Goal: Information Seeking & Learning: Learn about a topic

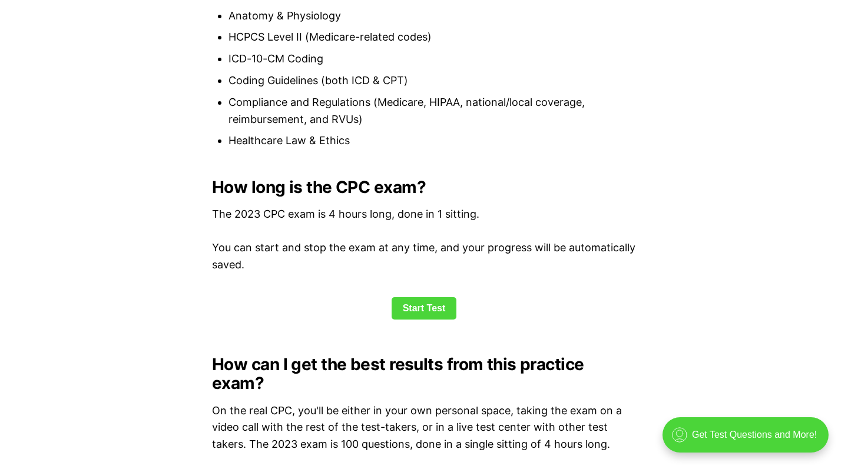
scroll to position [1389, 0]
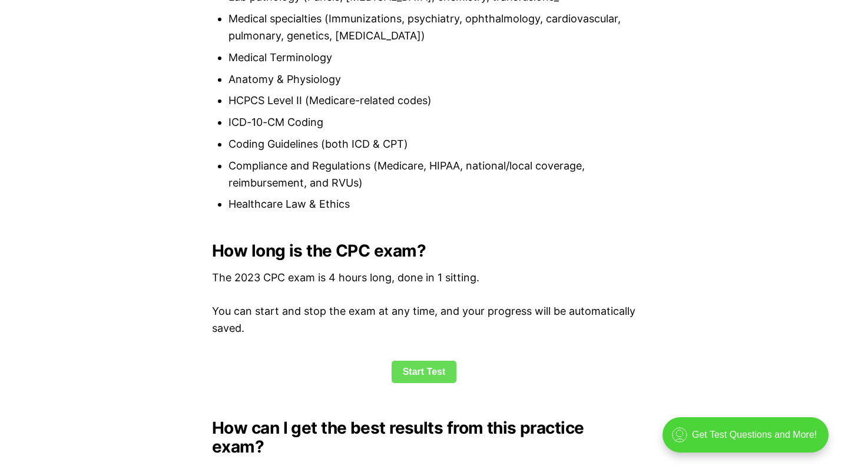
click at [420, 361] on link "Start Test" at bounding box center [424, 372] width 65 height 22
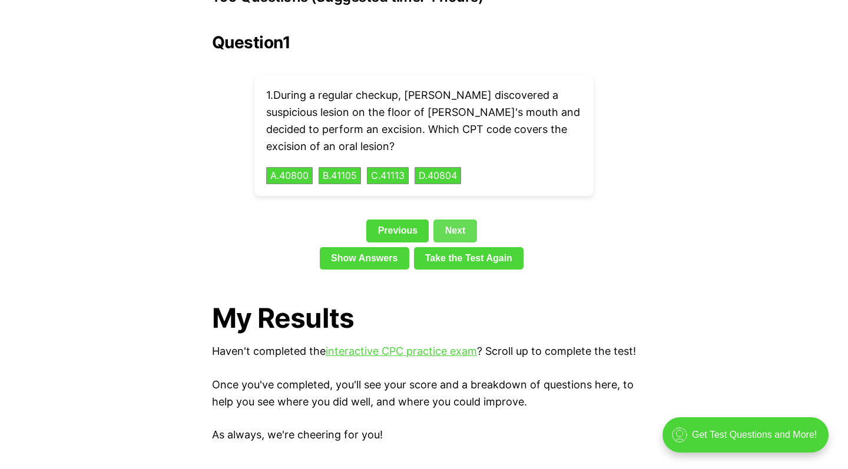
click at [456, 220] on link "Next" at bounding box center [454, 231] width 43 height 22
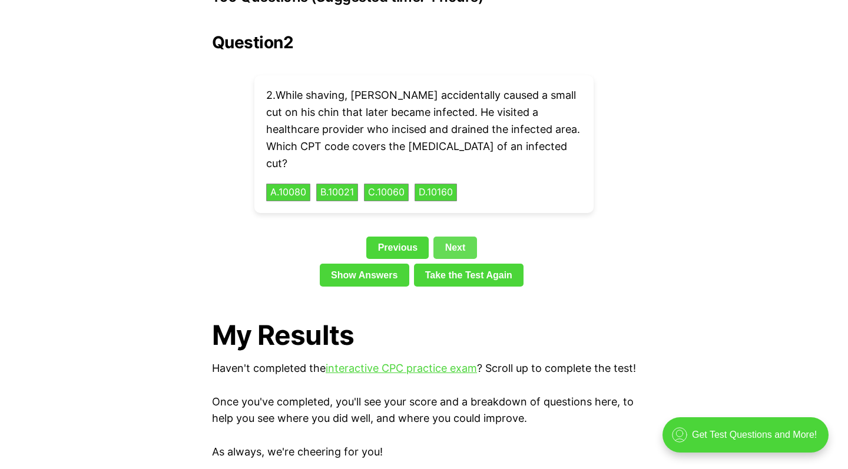
click at [451, 237] on link "Next" at bounding box center [454, 248] width 43 height 22
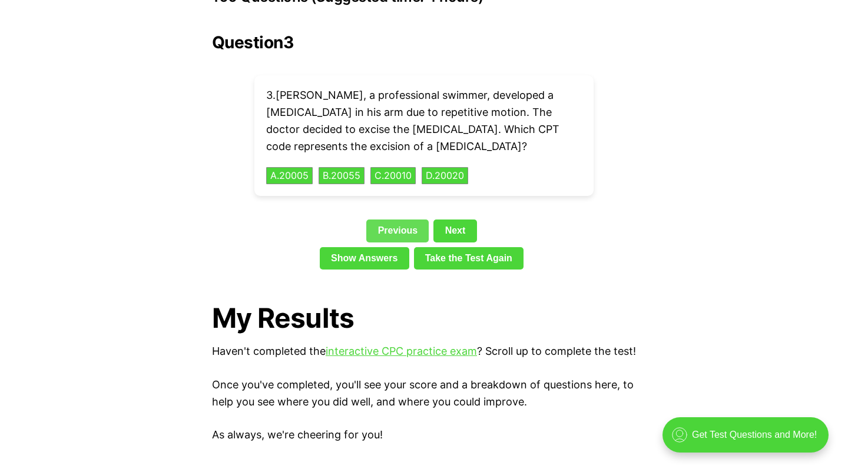
click at [400, 220] on link "Previous" at bounding box center [397, 231] width 62 height 22
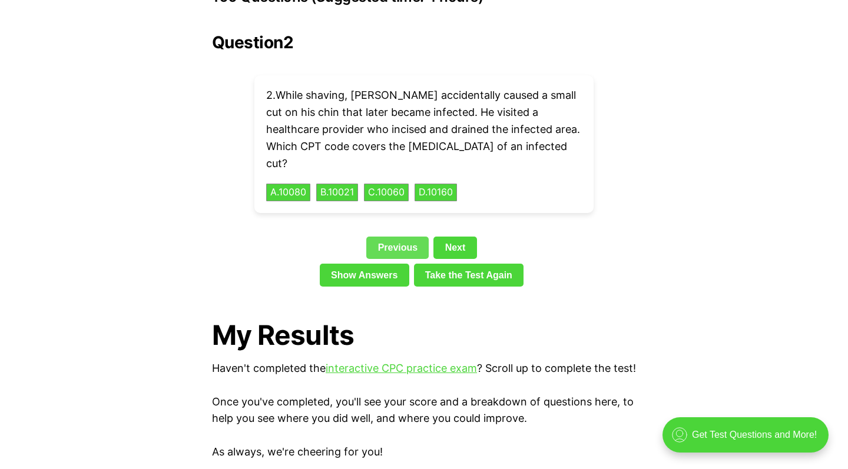
click at [398, 237] on link "Previous" at bounding box center [397, 248] width 62 height 22
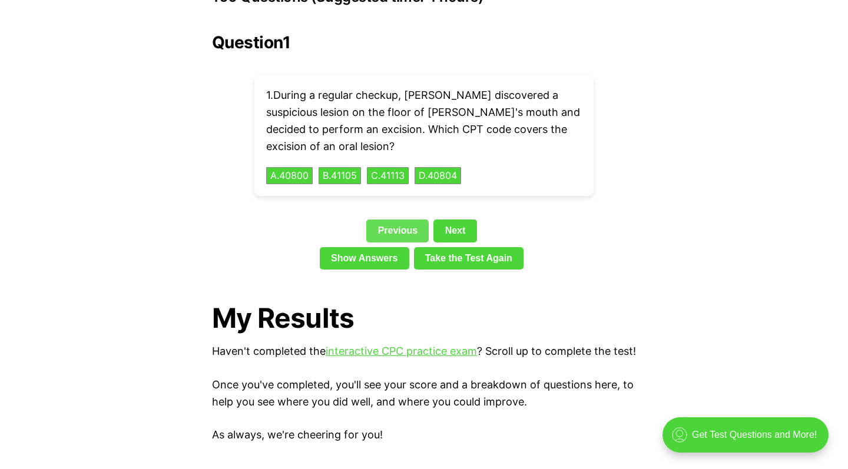
click at [398, 220] on link "Previous" at bounding box center [397, 231] width 62 height 22
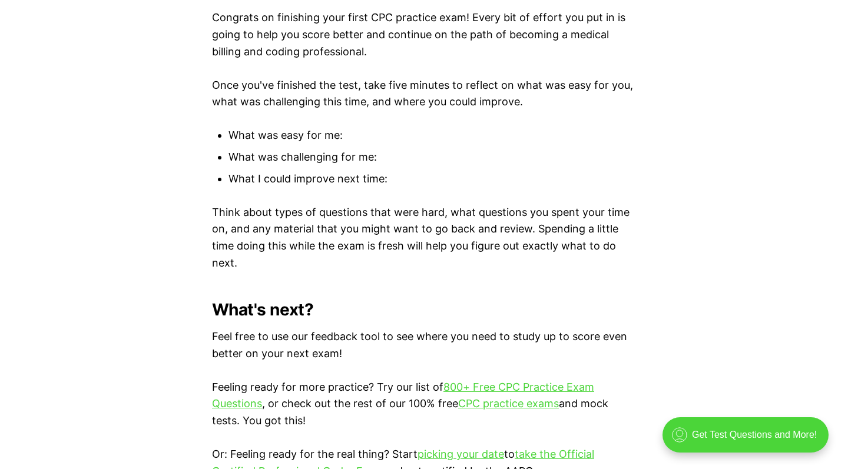
scroll to position [2776, 0]
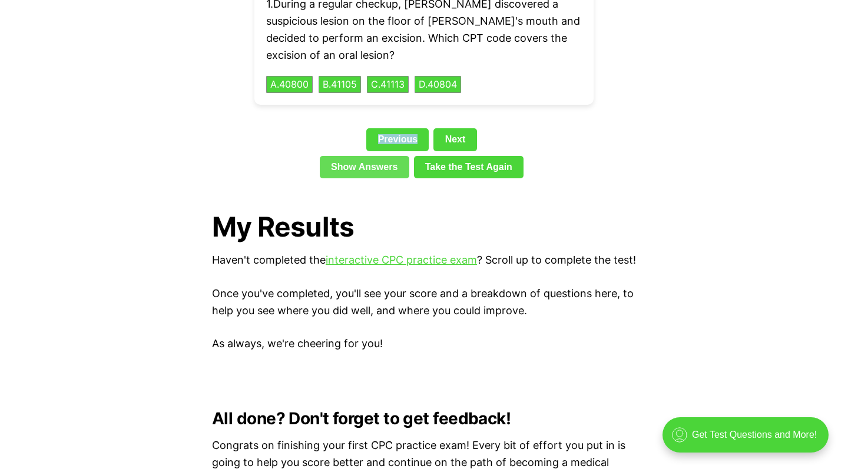
click at [385, 156] on link "Show Answers" at bounding box center [365, 167] width 90 height 22
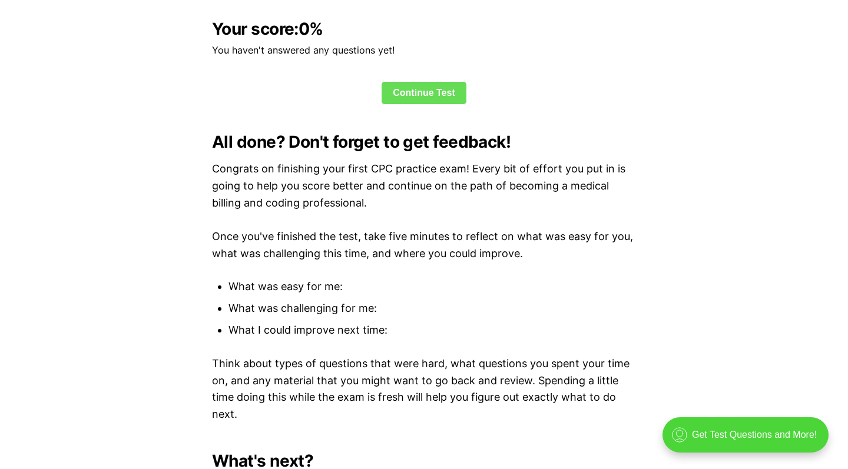
click at [448, 82] on link "Continue Test" at bounding box center [424, 93] width 85 height 22
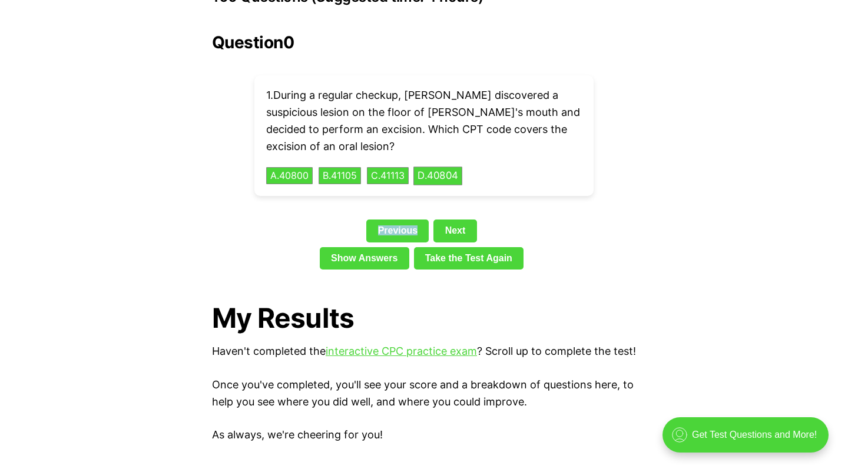
click at [436, 167] on button "D . 40804" at bounding box center [437, 176] width 49 height 18
click at [452, 167] on button "D . 40804" at bounding box center [437, 176] width 49 height 18
click at [410, 167] on button "C . 41113" at bounding box center [388, 176] width 44 height 18
click at [444, 220] on link "Next" at bounding box center [454, 231] width 43 height 22
click at [454, 220] on link "Next" at bounding box center [454, 231] width 43 height 22
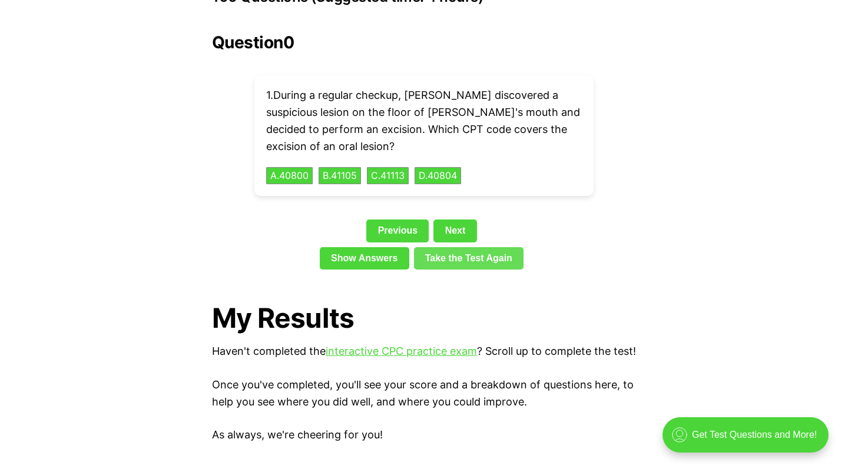
click at [436, 247] on link "Take the Test Again" at bounding box center [469, 258] width 110 height 22
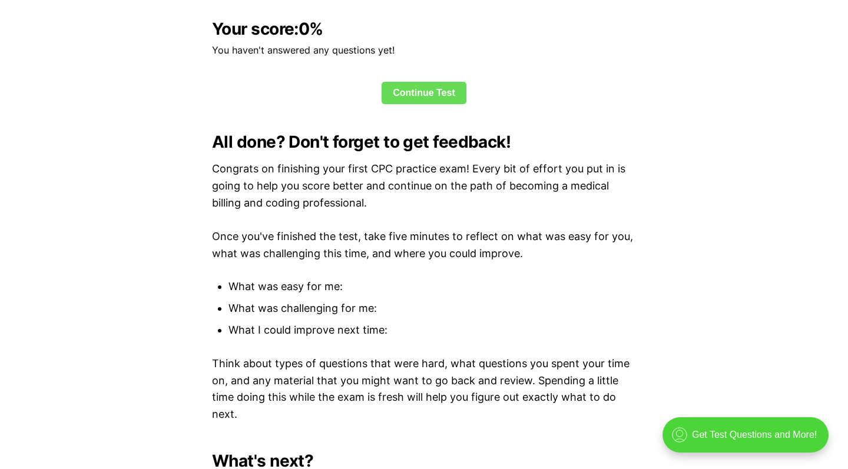
click at [438, 82] on link "Continue Test" at bounding box center [424, 93] width 85 height 22
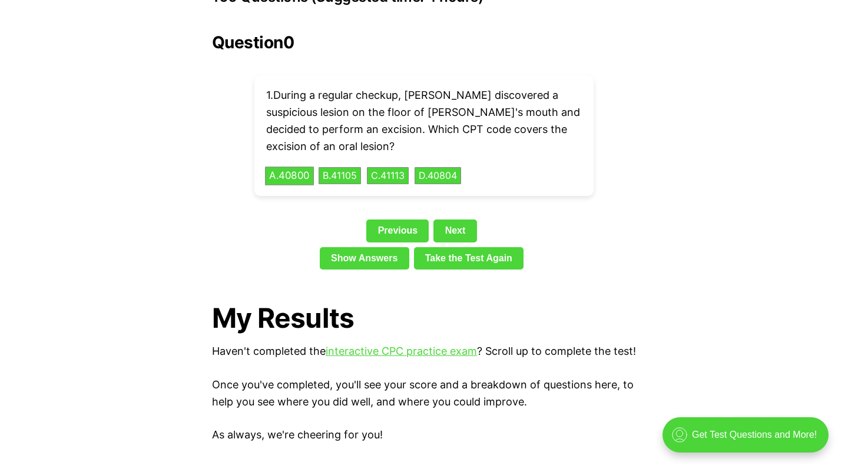
click at [300, 167] on button "A . 40800" at bounding box center [289, 176] width 49 height 18
click at [332, 167] on button "B . 41105" at bounding box center [339, 176] width 45 height 18
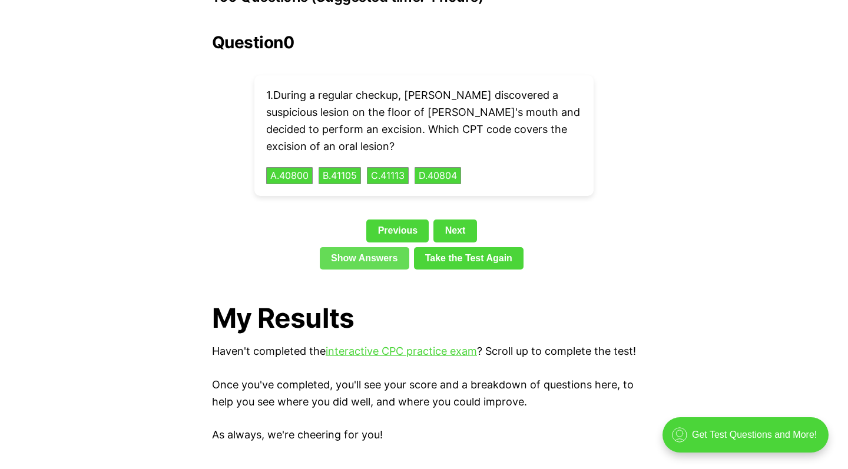
click at [336, 247] on link "Show Answers" at bounding box center [365, 258] width 90 height 22
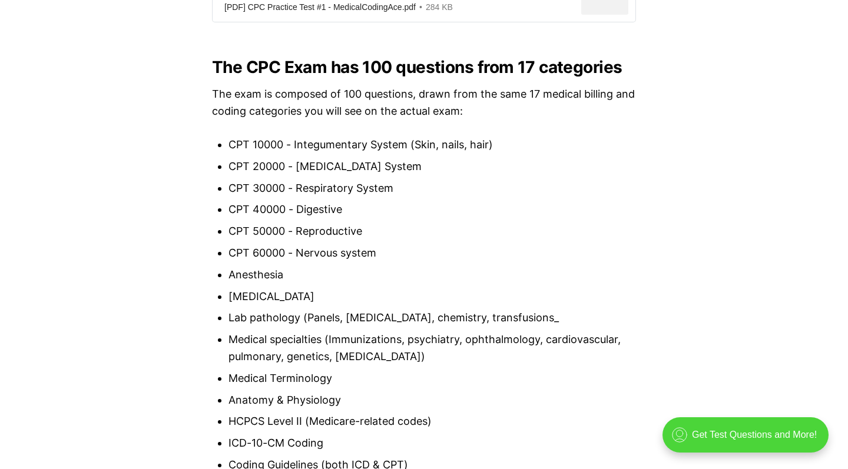
scroll to position [1464, 0]
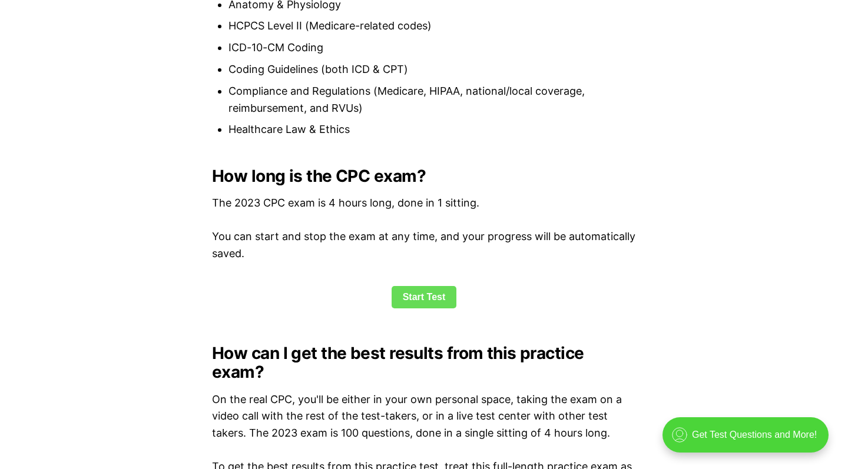
click at [393, 286] on link "Start Test" at bounding box center [424, 297] width 65 height 22
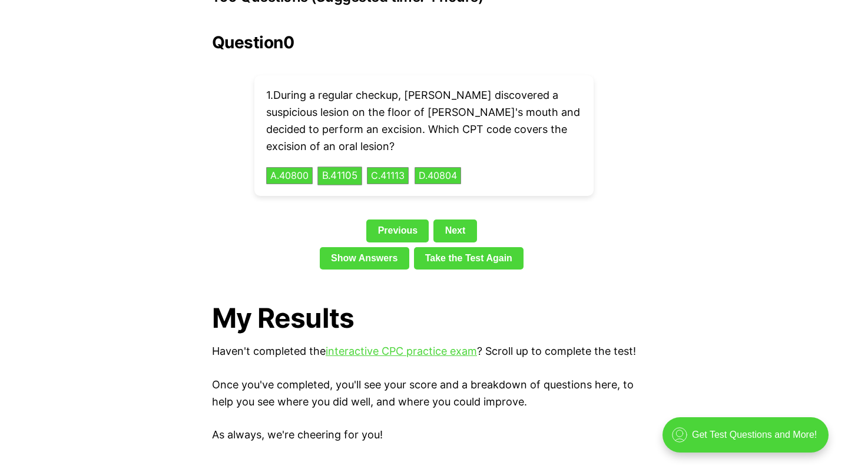
click at [347, 167] on button "B . 41105" at bounding box center [339, 176] width 45 height 18
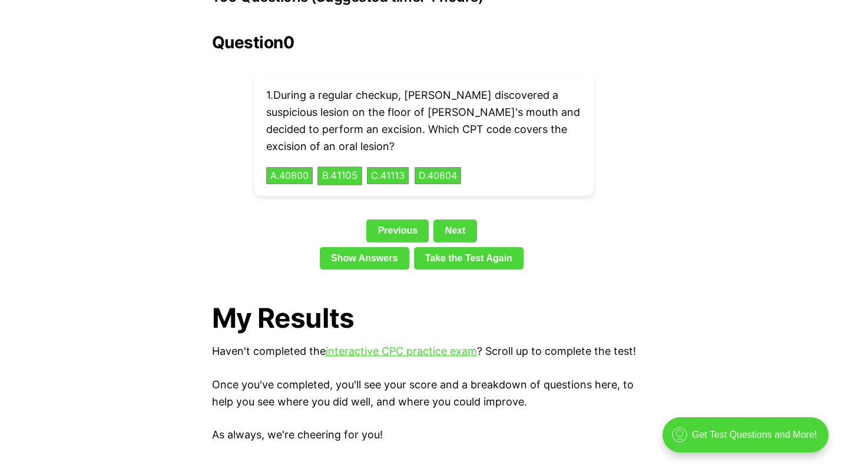
click at [347, 167] on button "B . 41105" at bounding box center [339, 176] width 45 height 18
